Goal: Task Accomplishment & Management: Use online tool/utility

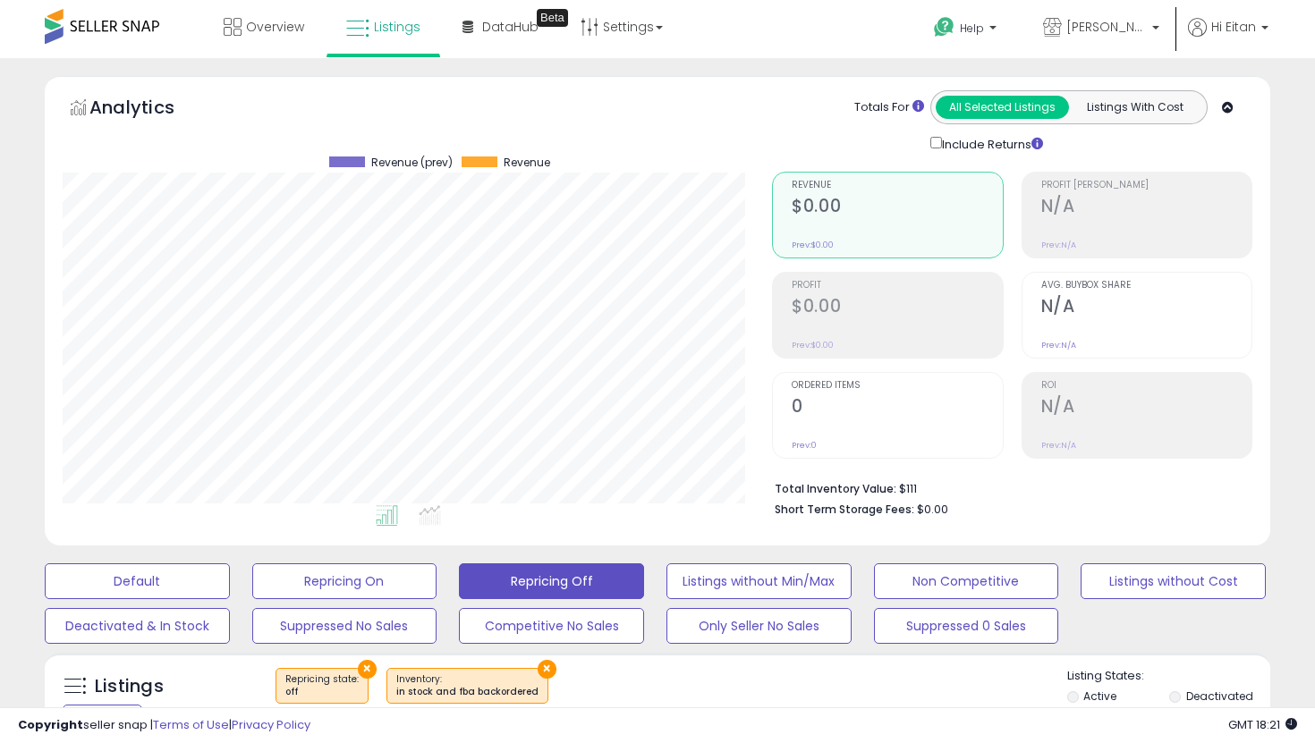
select select "**********"
click at [230, 571] on button "Listings without Cost" at bounding box center [137, 581] width 185 height 36
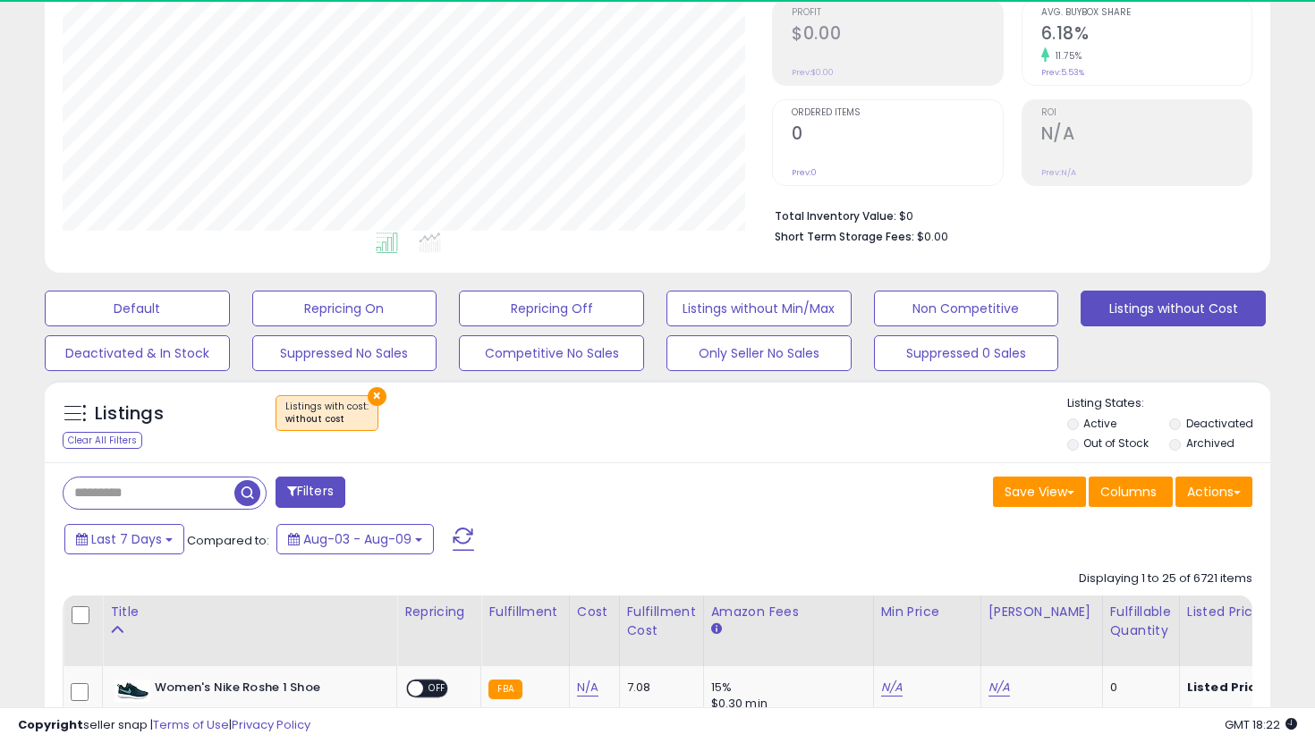
scroll to position [367, 709]
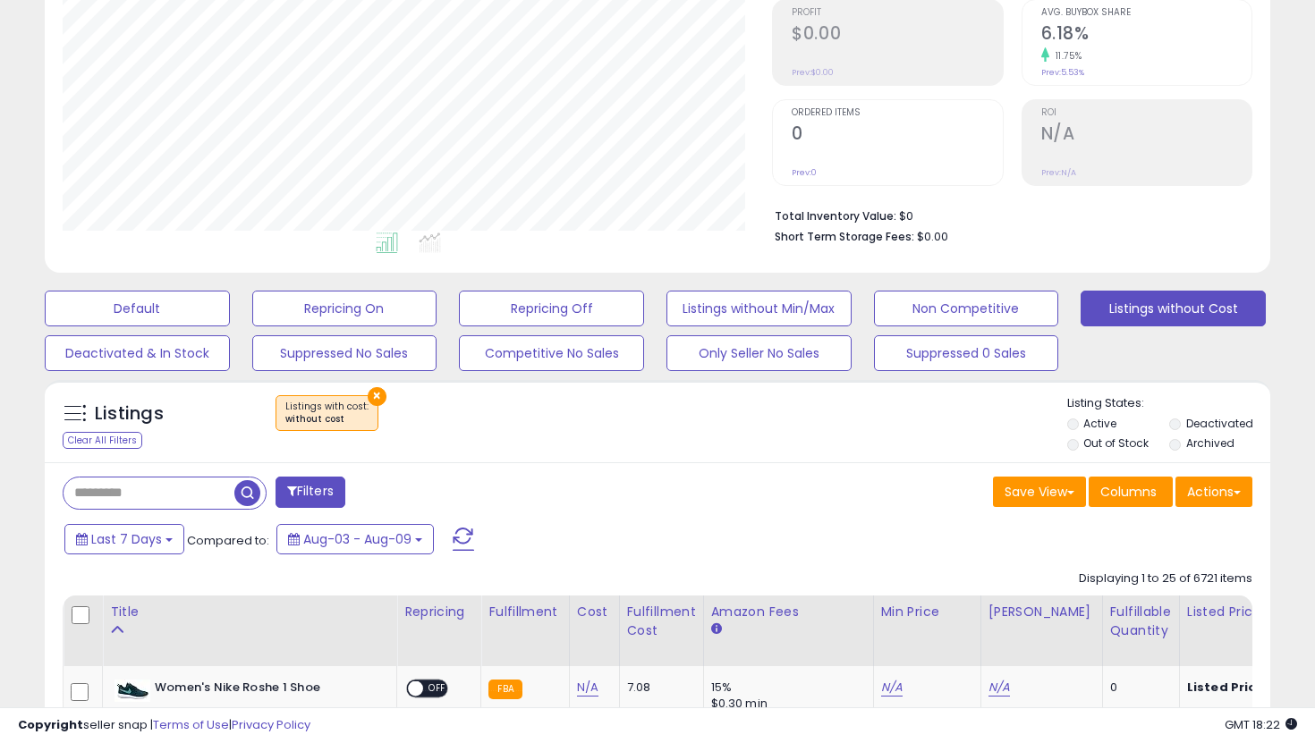
click at [1097, 444] on label "Out of Stock" at bounding box center [1115, 442] width 65 height 15
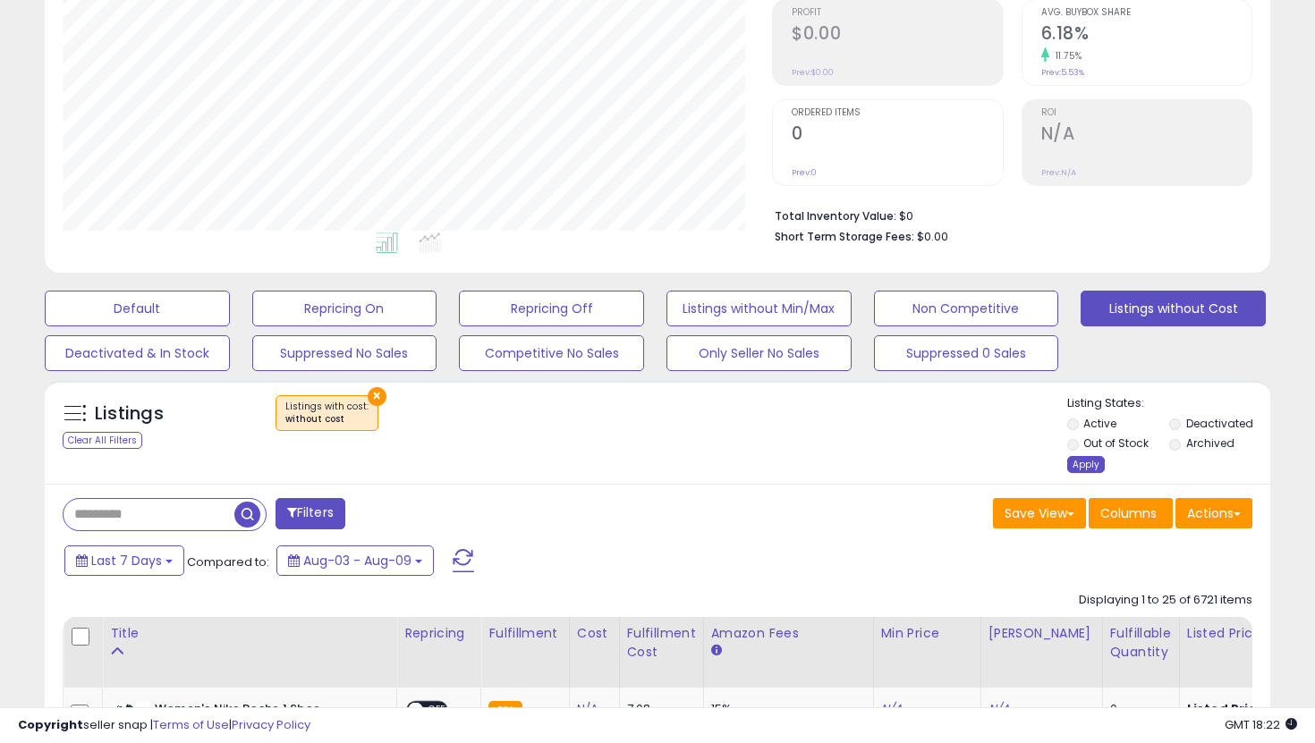
click at [1078, 462] on div "Apply" at bounding box center [1086, 464] width 38 height 17
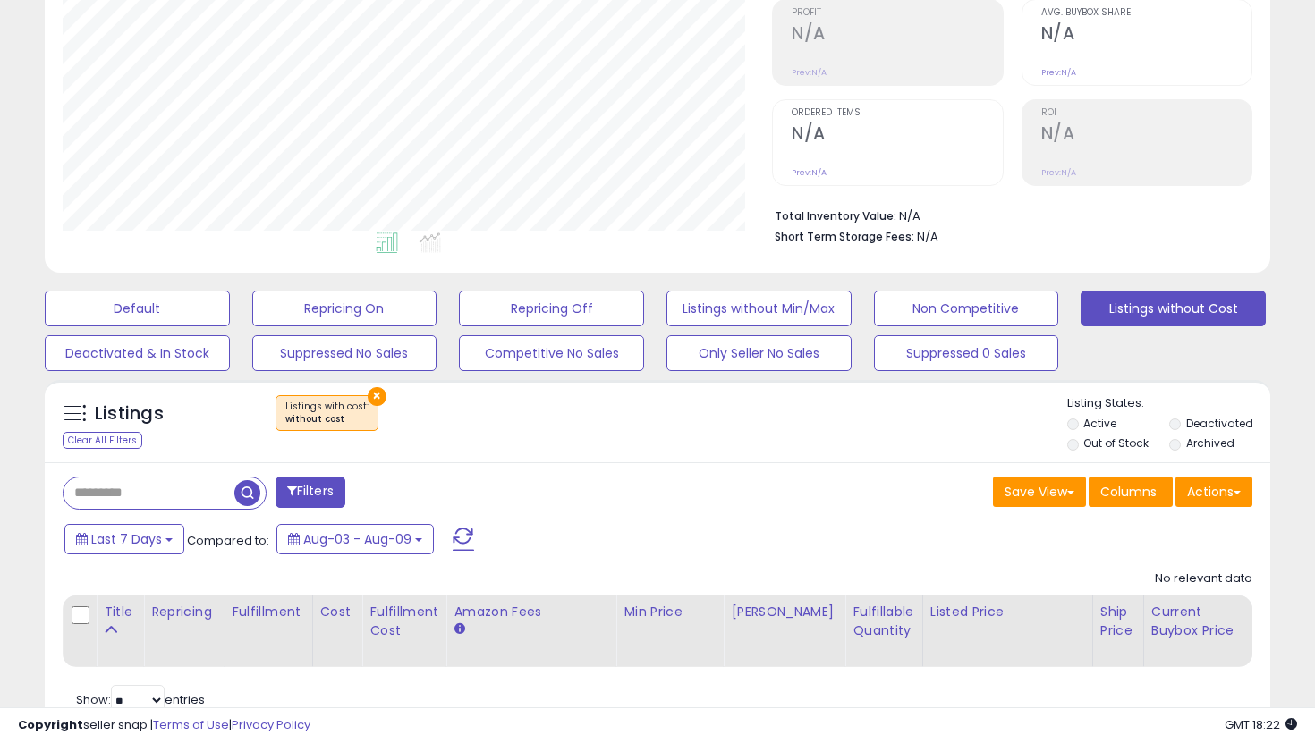
scroll to position [334, 0]
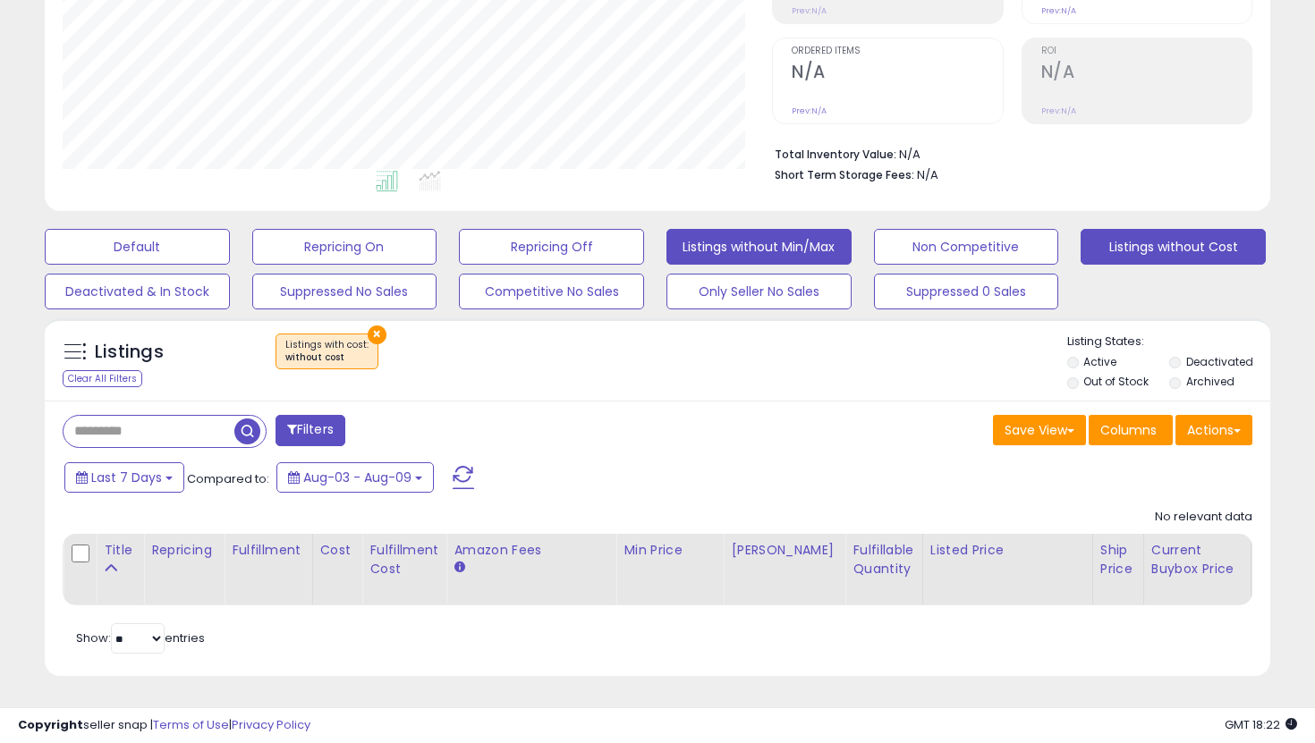
click at [230, 238] on button "Listings without Min/Max" at bounding box center [137, 247] width 185 height 36
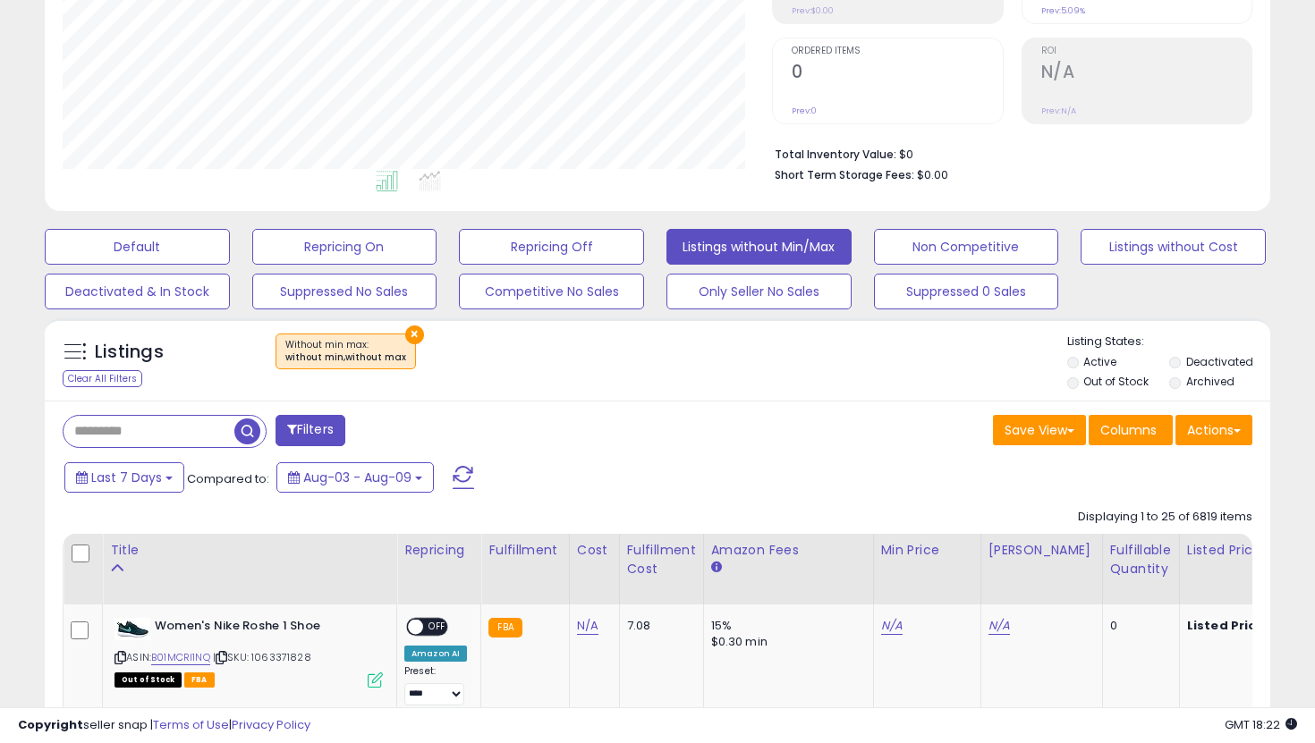
scroll to position [367, 709]
click at [1067, 385] on li "Out of Stock" at bounding box center [1116, 384] width 99 height 20
click at [1084, 383] on label "Out of Stock" at bounding box center [1115, 381] width 65 height 15
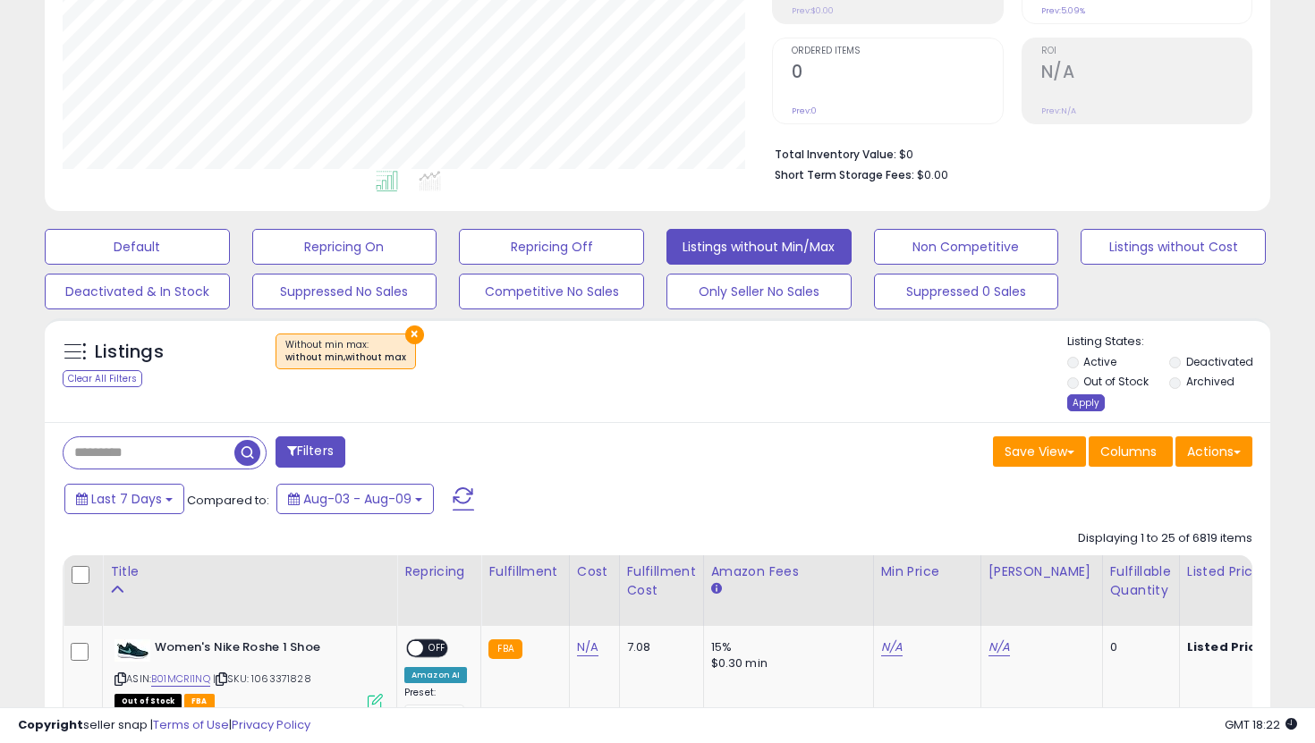
click at [1082, 402] on div "Apply" at bounding box center [1086, 402] width 38 height 17
